Goal: Transaction & Acquisition: Obtain resource

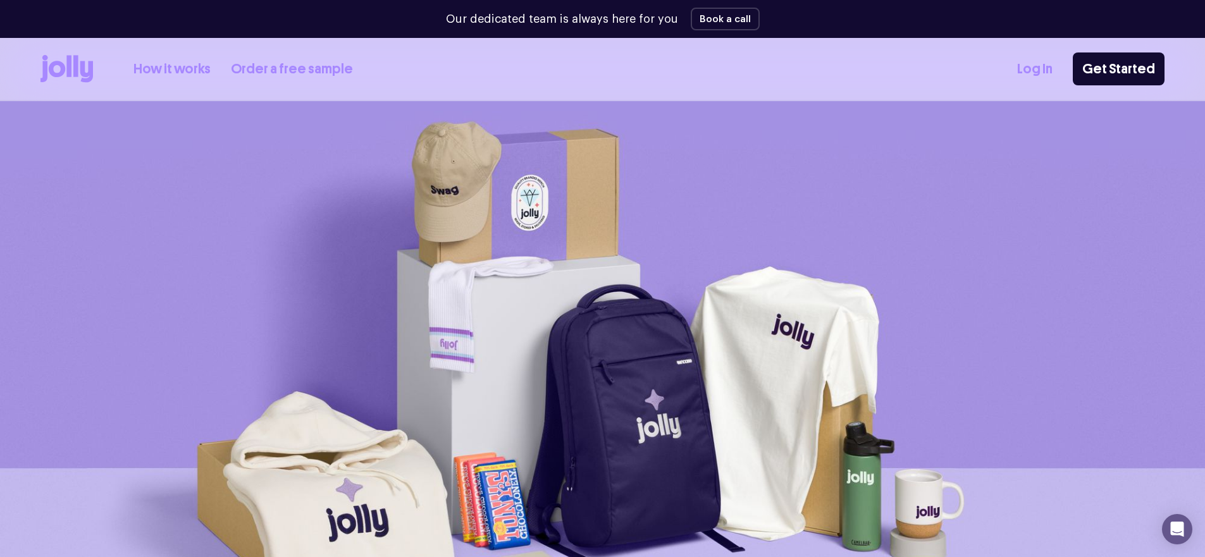
scroll to position [3, 0]
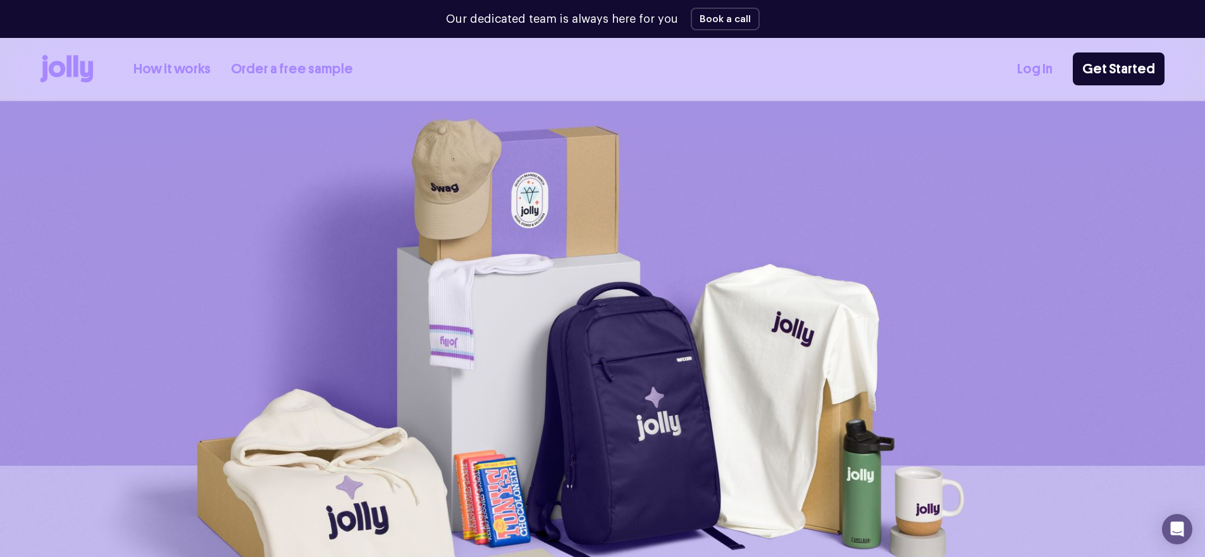
click at [288, 82] on div "How it works Order a free sample" at bounding box center [196, 69] width 312 height 28
click at [291, 73] on link "Order a free sample" at bounding box center [292, 69] width 122 height 21
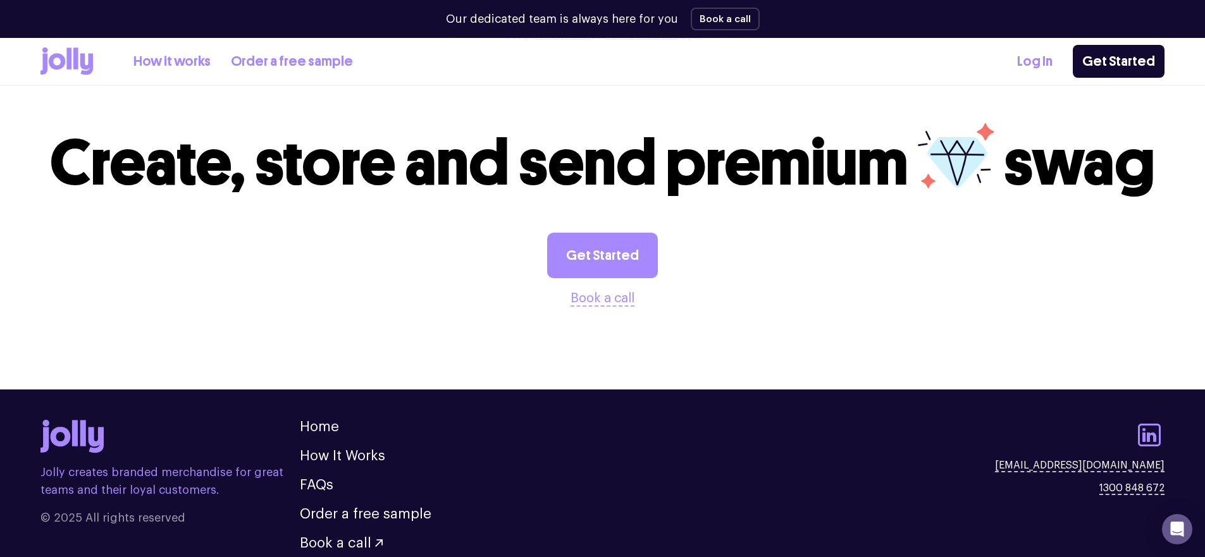
scroll to position [1353, 0]
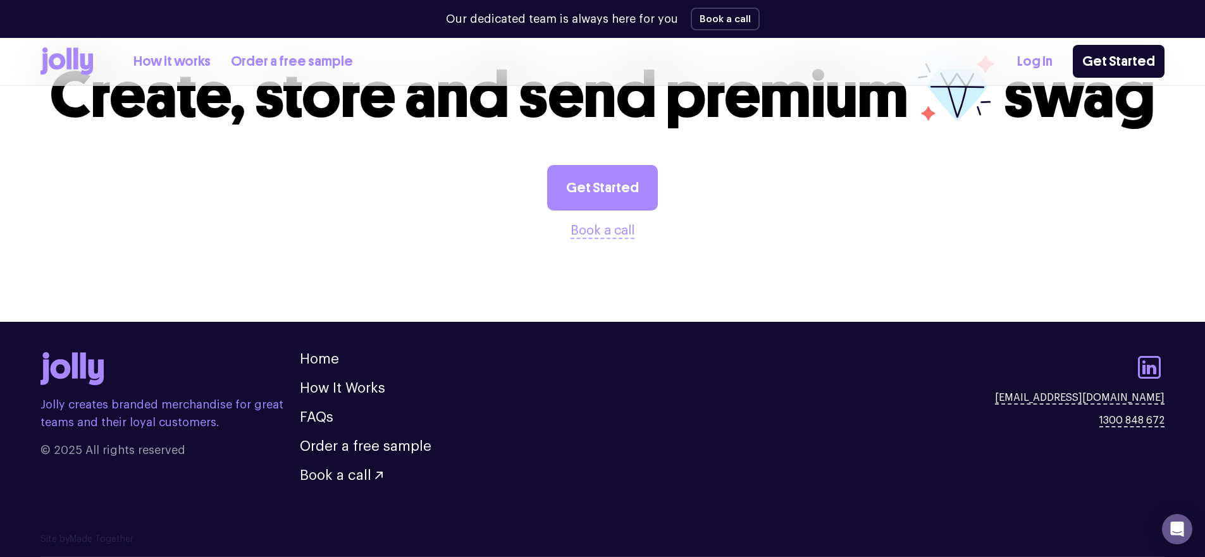
click at [61, 61] on icon at bounding box center [57, 61] width 16 height 16
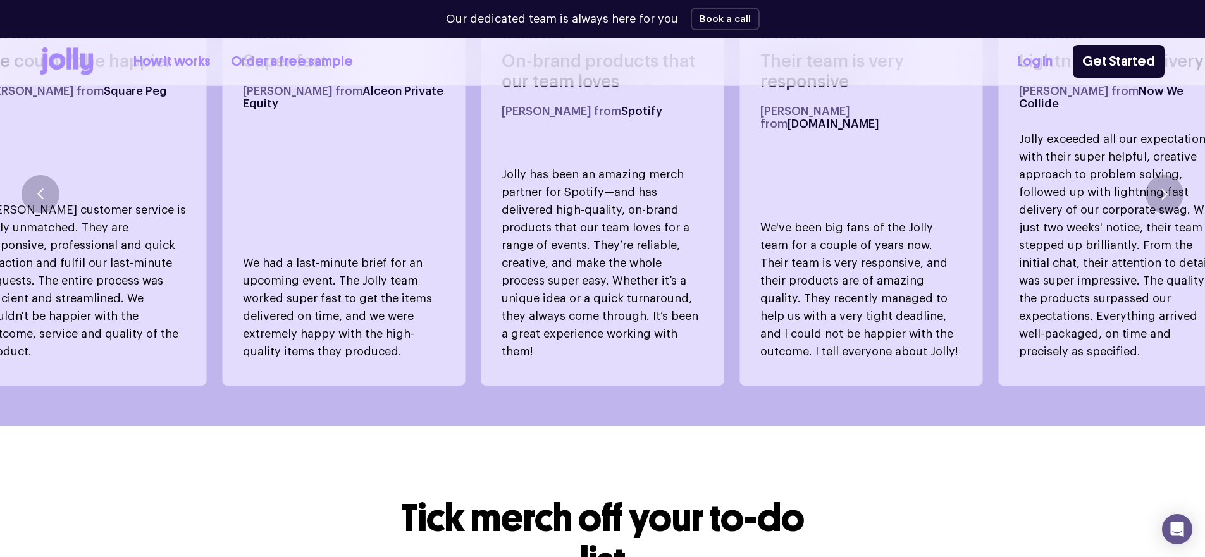
scroll to position [786, 0]
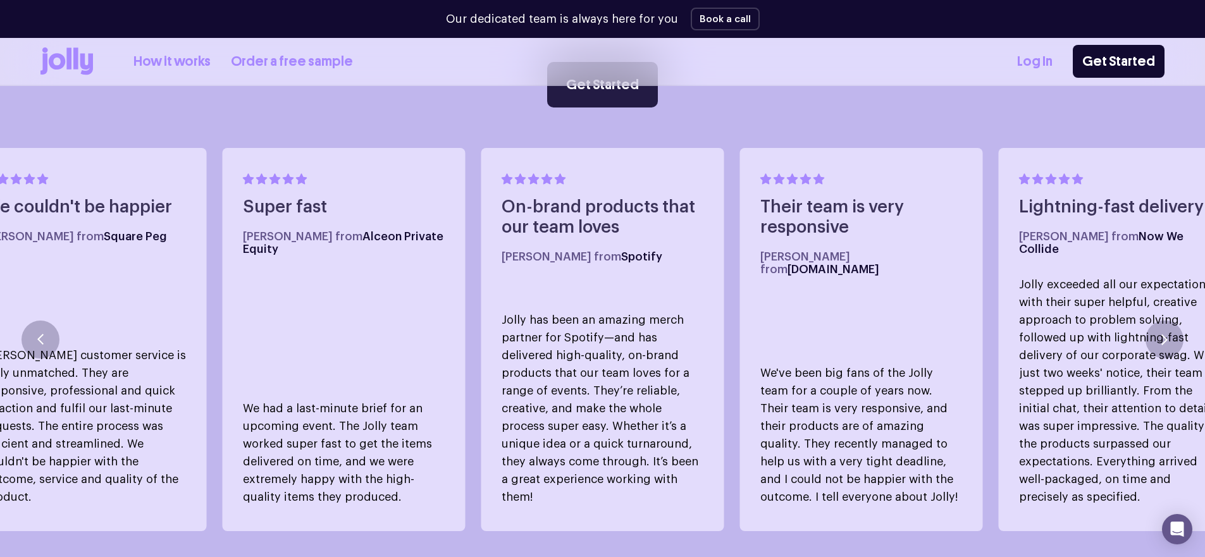
click at [613, 90] on link "Get Started" at bounding box center [602, 85] width 111 height 46
